Goal: Task Accomplishment & Management: Use online tool/utility

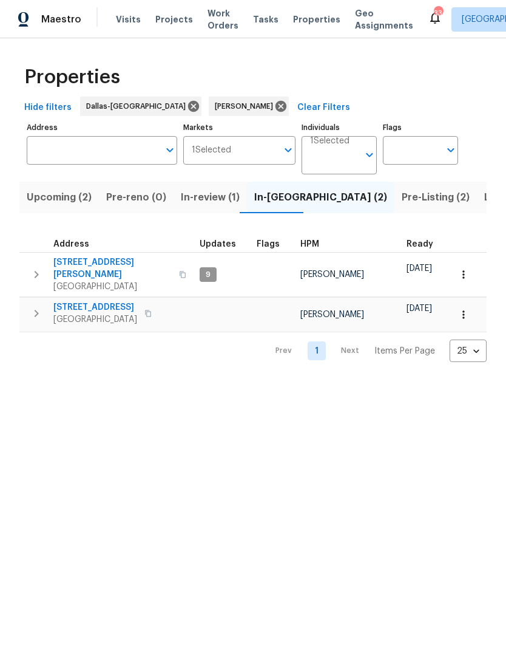
click at [485, 192] on span "Listed (10)" at bounding box center [510, 197] width 51 height 17
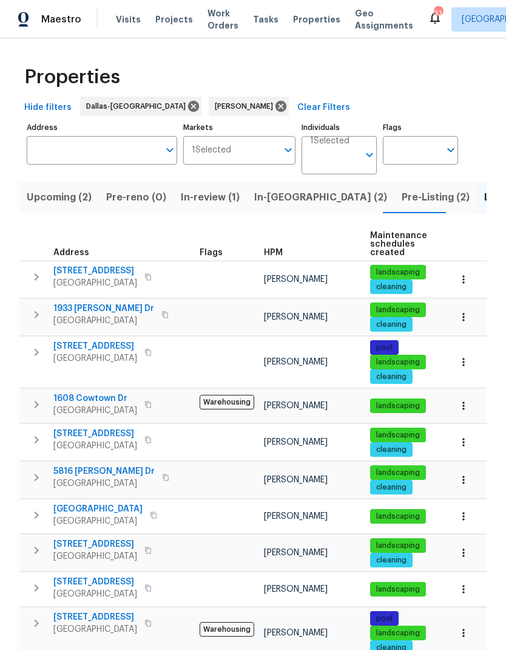
click at [34, 550] on icon "button" at bounding box center [36, 550] width 15 height 15
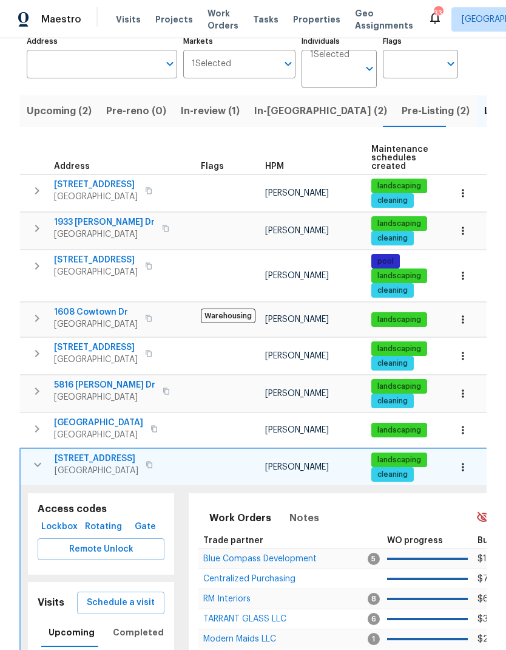
scroll to position [89, 0]
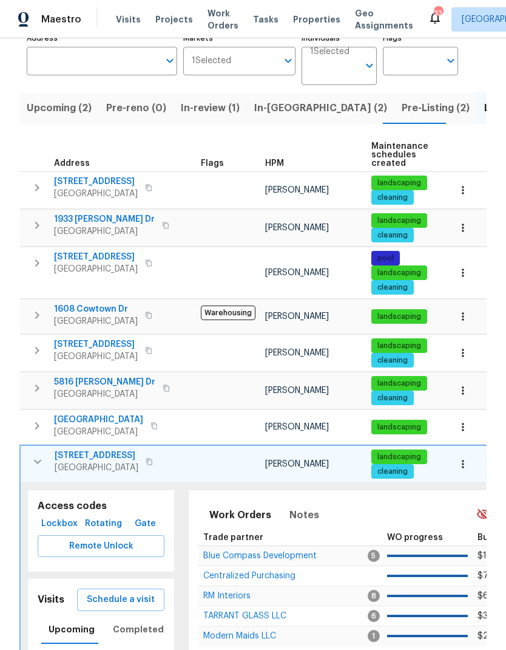
click at [111, 600] on span "Schedule a visit" at bounding box center [121, 599] width 68 height 15
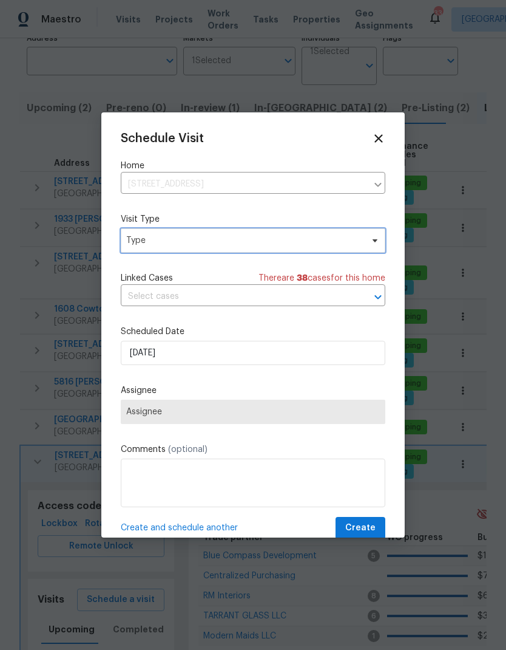
click at [182, 253] on span "Type" at bounding box center [253, 240] width 265 height 24
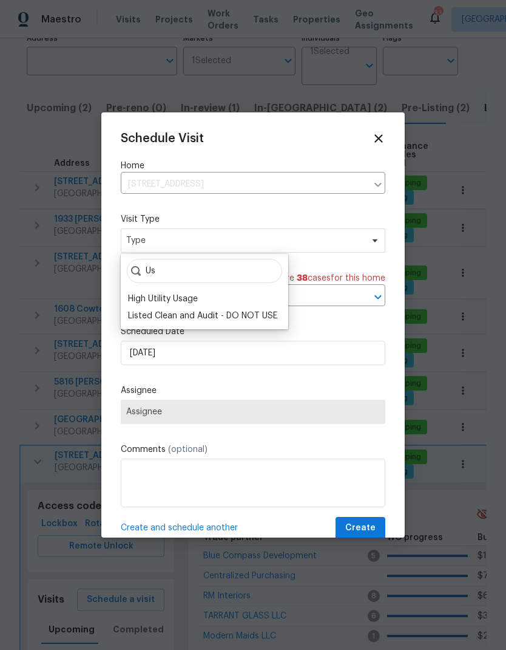
type input "U"
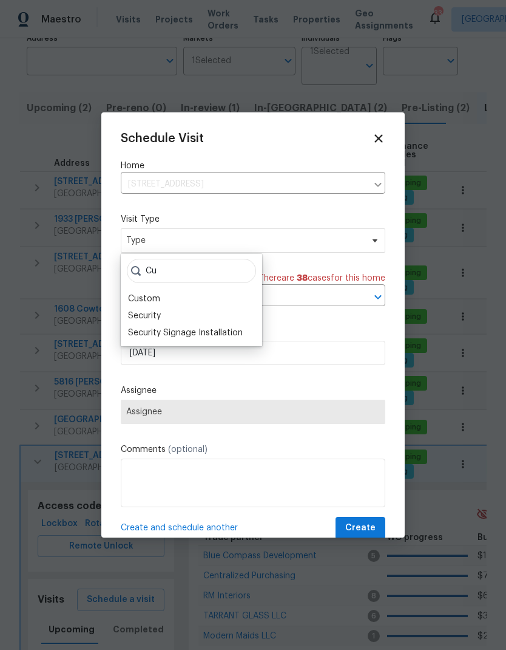
type input "Cu"
click at [155, 298] on div "Custom" at bounding box center [144, 299] width 32 height 12
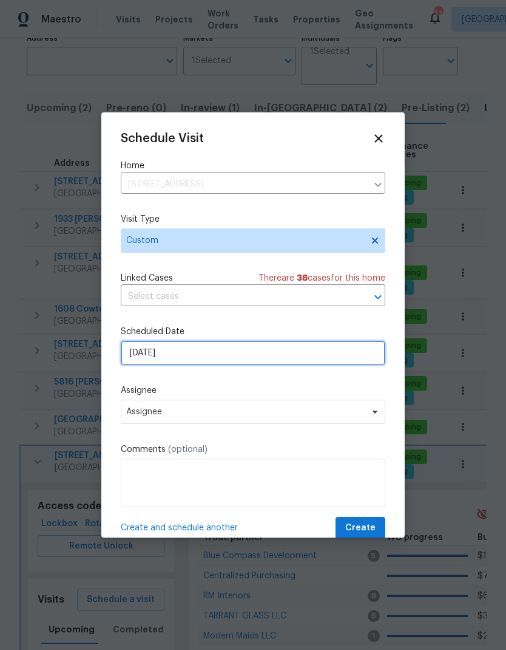
click at [208, 355] on input "9/23/2025" at bounding box center [253, 353] width 265 height 24
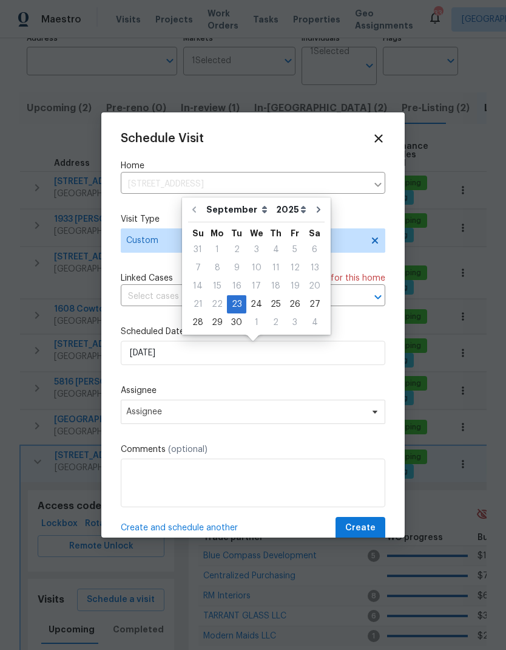
click at [217, 385] on div "Schedule Visit Home 2805 Monthaven Dr, Arlington, TX 76001 ​ Visit Type Custom …" at bounding box center [253, 335] width 265 height 407
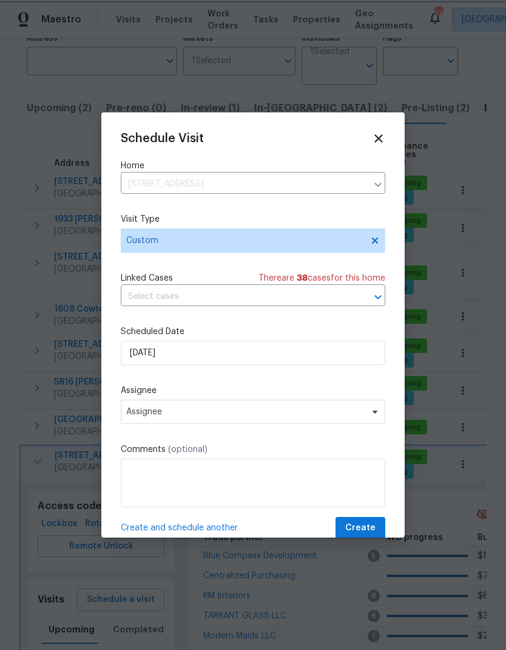
click at [217, 385] on div "Schedule Visit Home 2805 Monthaven Dr, Arlington, TX 76001 ​ Visit Type Custom …" at bounding box center [253, 335] width 265 height 407
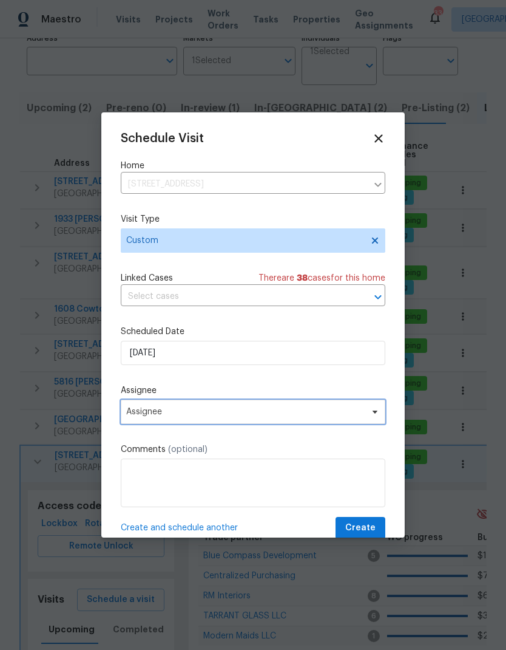
click at [200, 417] on span "Assignee" at bounding box center [245, 412] width 238 height 10
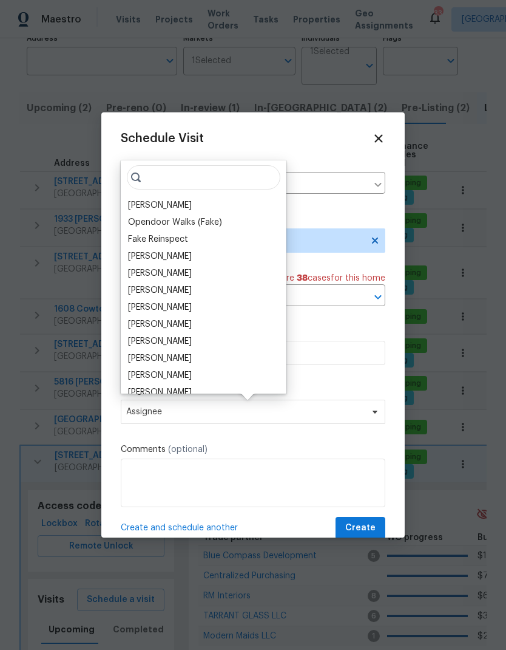
click at [176, 206] on div "[PERSON_NAME]" at bounding box center [160, 205] width 64 height 12
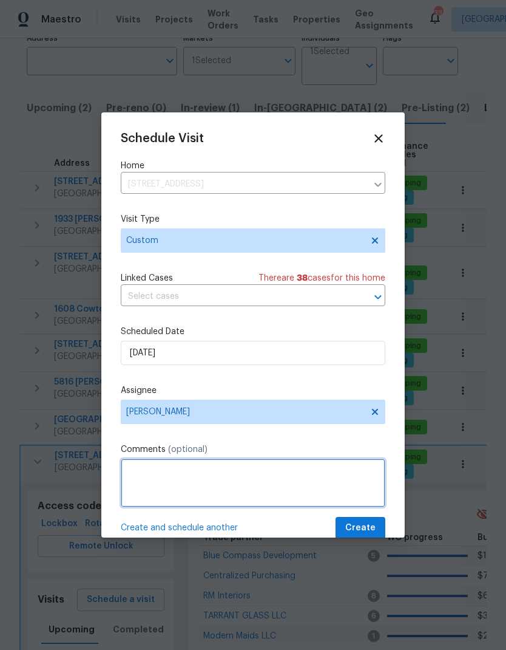
click at [219, 474] on textarea at bounding box center [253, 482] width 265 height 49
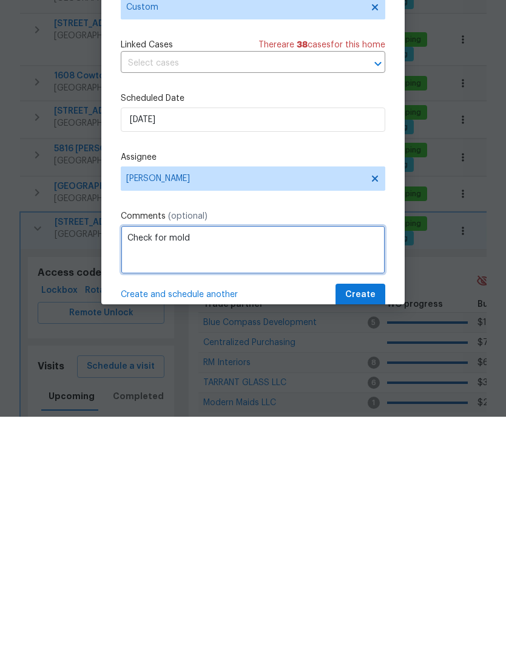
type textarea "Check for mold"
click at [361, 284] on div "Schedule Visit Home 2805 Monthaven Dr, Arlington, TX 76001 ​ Visit Type Custom …" at bounding box center [253, 335] width 265 height 407
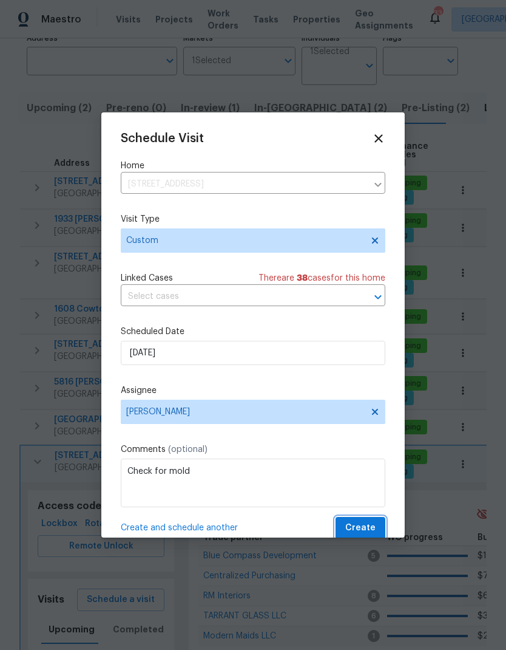
click at [356, 529] on span "Create" at bounding box center [361, 527] width 30 height 15
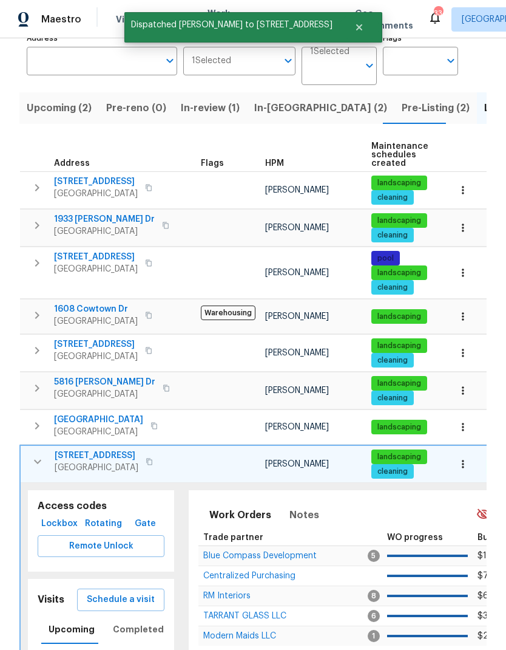
click at [38, 454] on icon "button" at bounding box center [37, 461] width 15 height 15
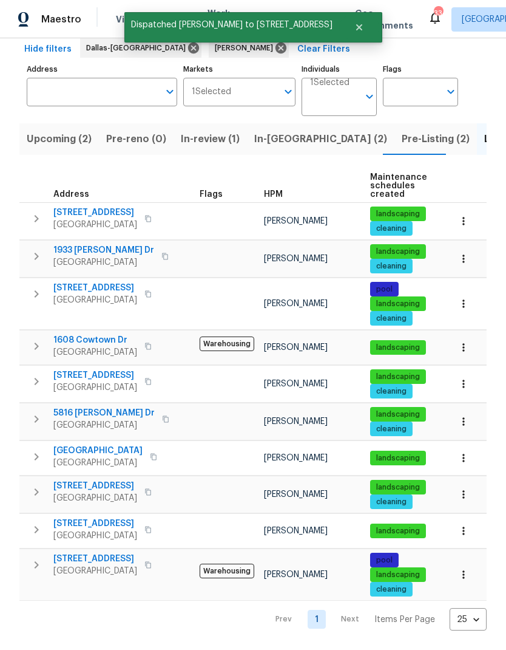
scroll to position [10, 0]
